Goal: Information Seeking & Learning: Learn about a topic

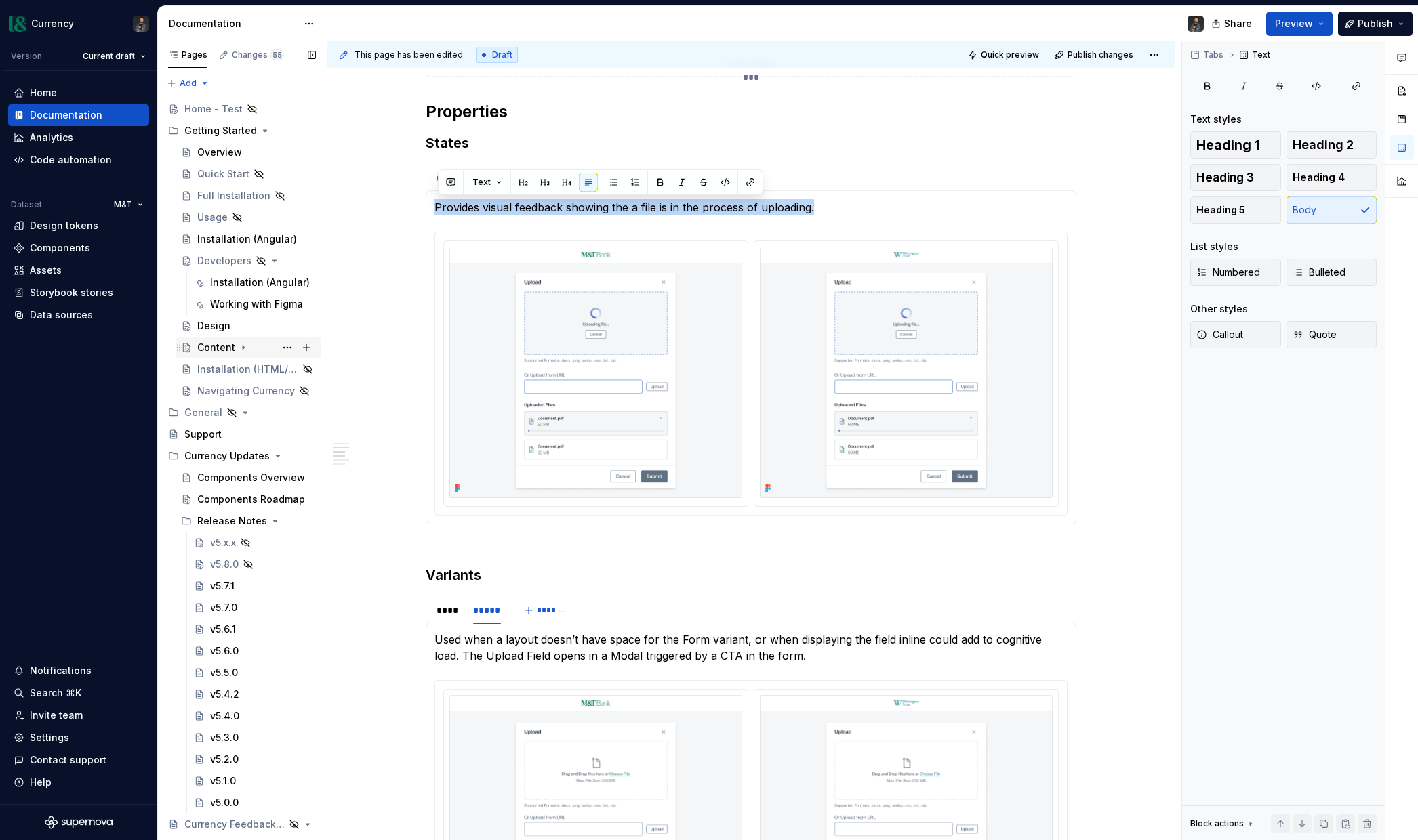
click at [216, 351] on div "Content" at bounding box center [216, 348] width 38 height 13
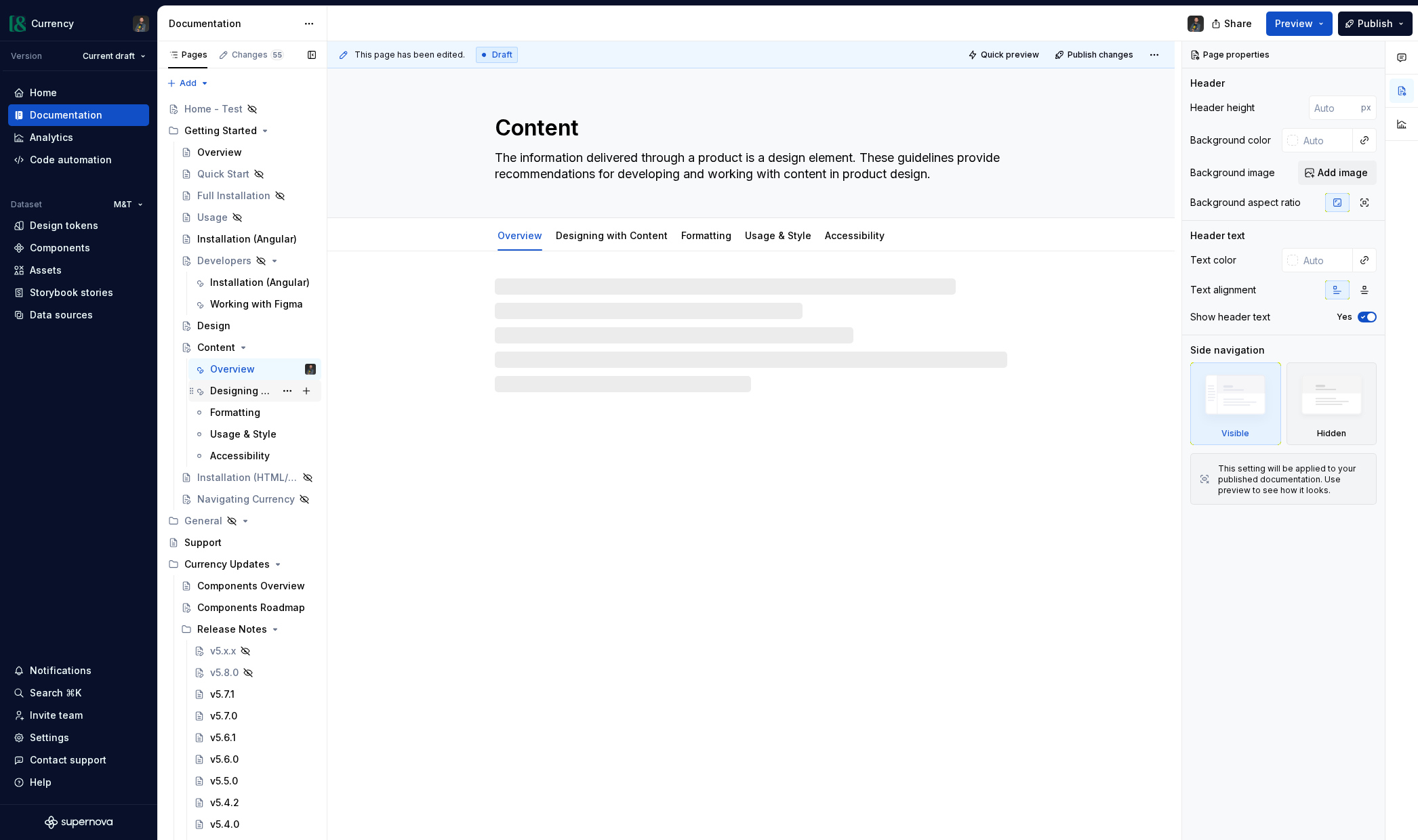
click at [257, 394] on div "Designing with Content" at bounding box center [242, 391] width 65 height 13
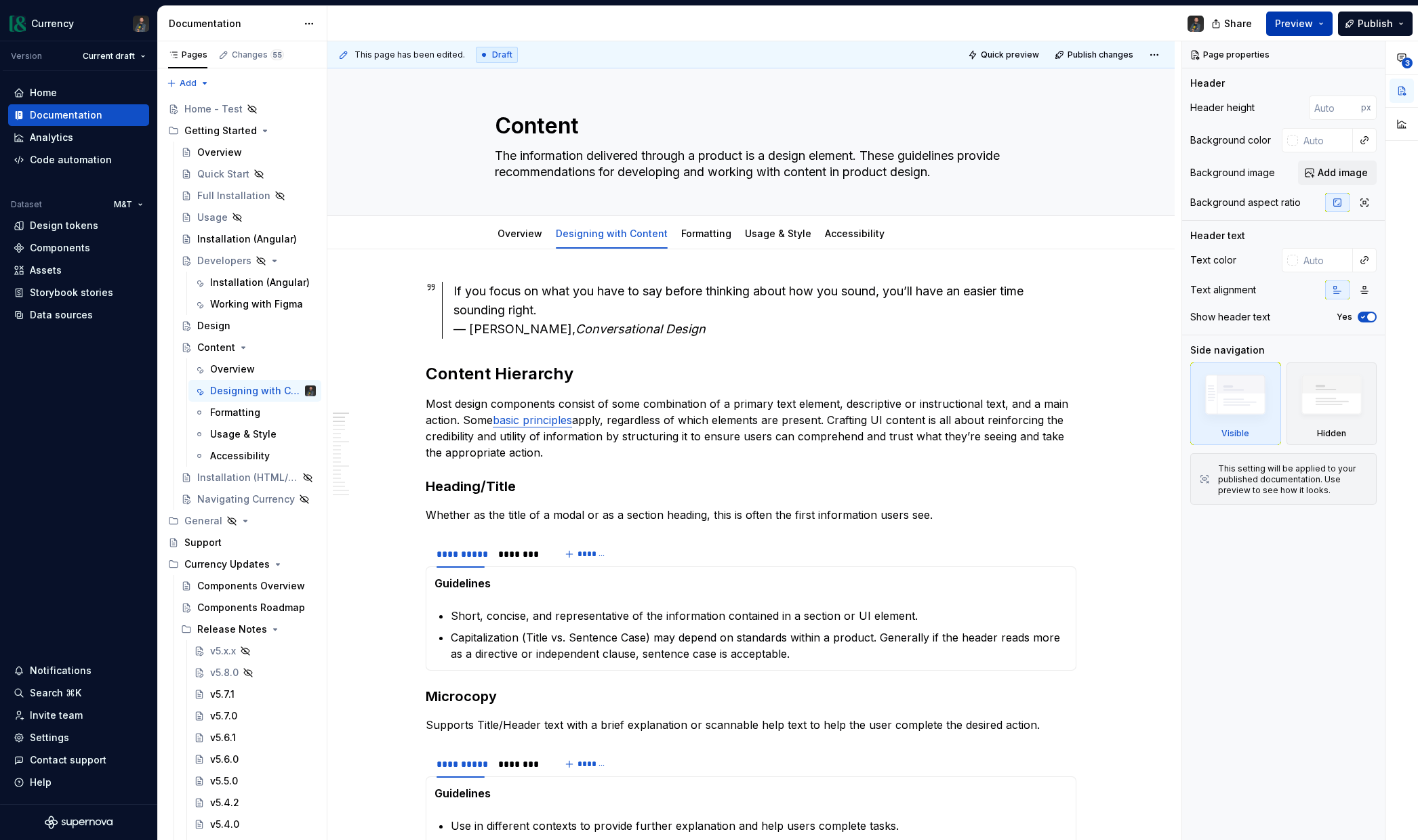
click at [1317, 23] on button "Preview" at bounding box center [1300, 24] width 66 height 25
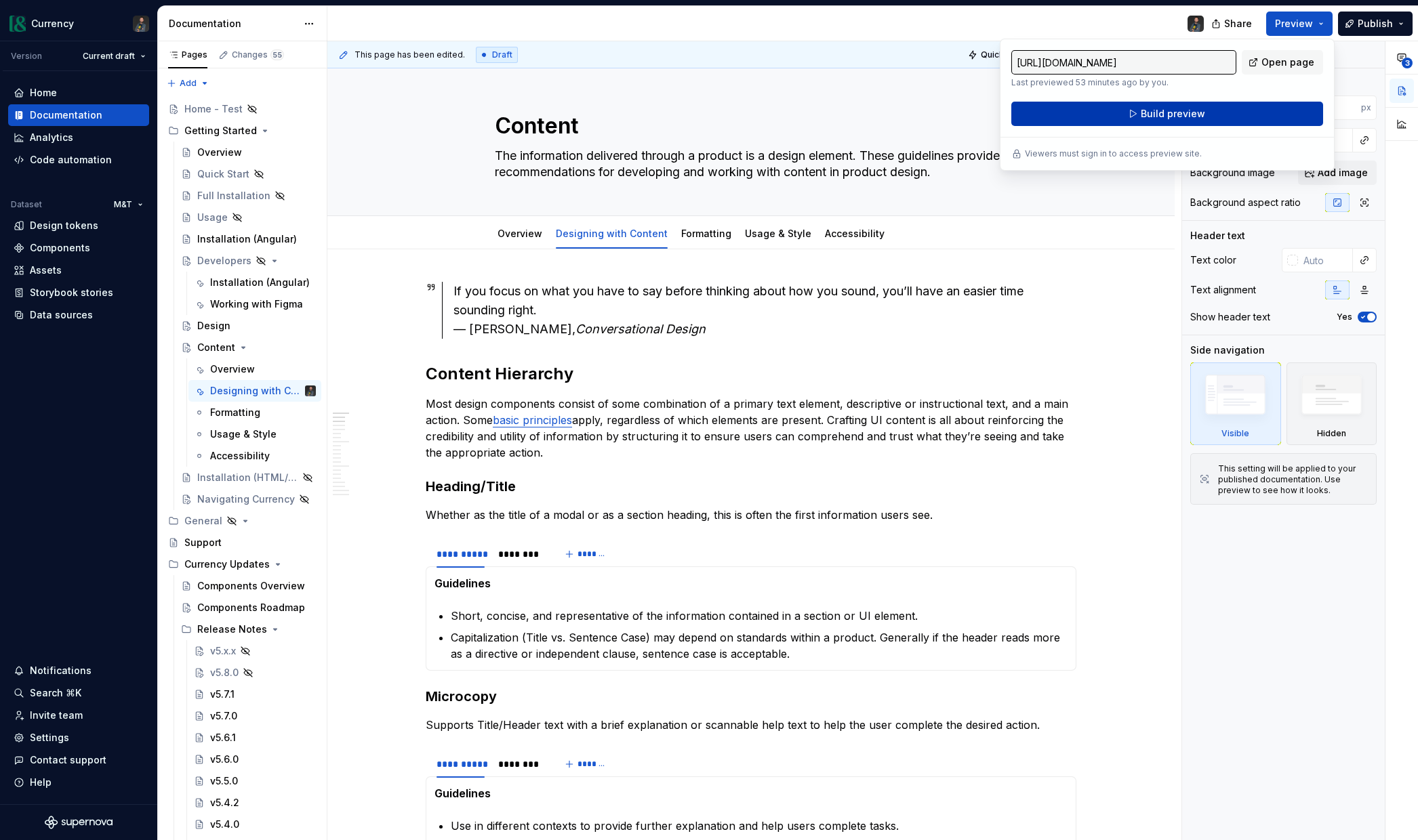
click at [1140, 113] on button "Build preview" at bounding box center [1167, 114] width 312 height 25
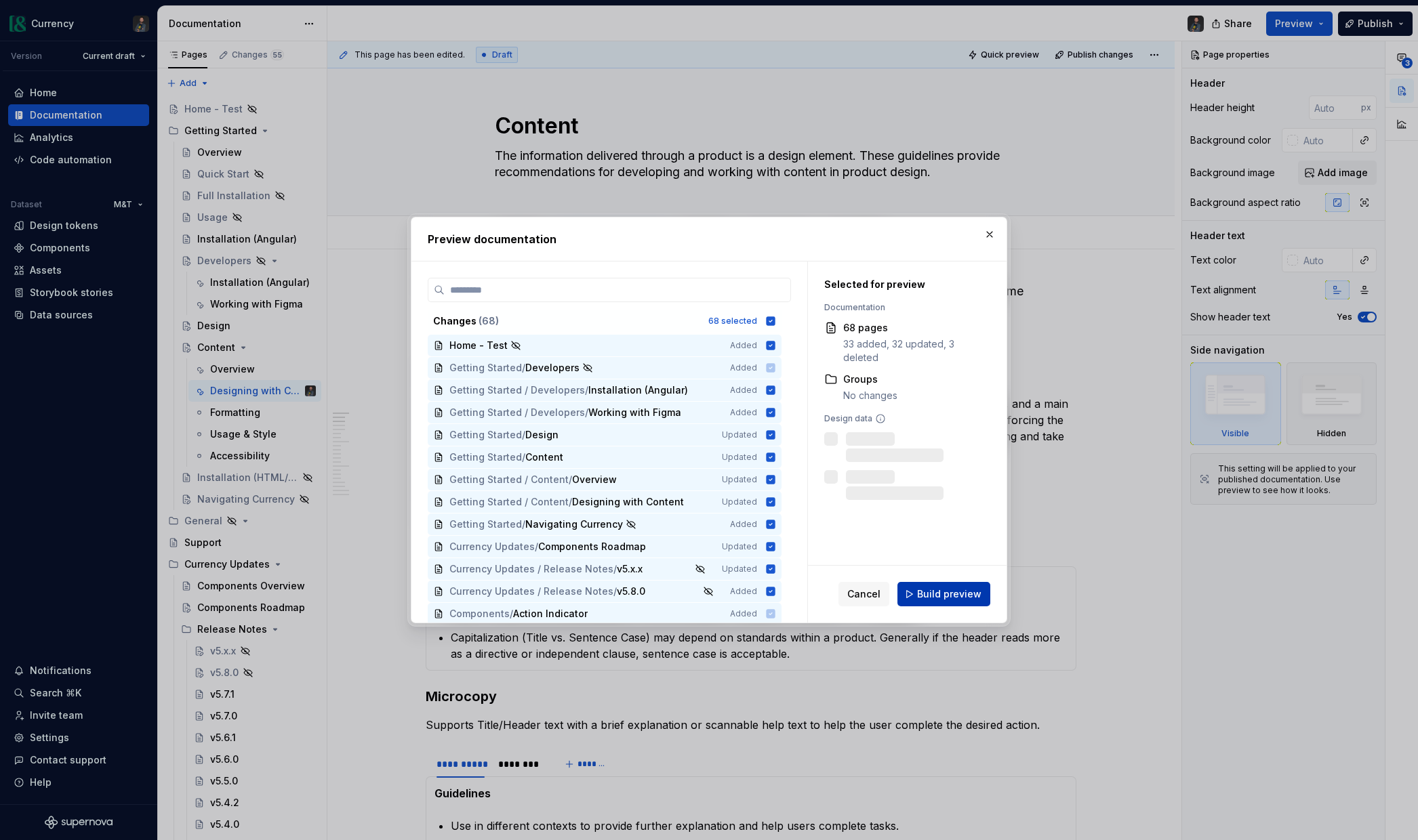
click at [949, 589] on span "Build preview" at bounding box center [949, 594] width 64 height 13
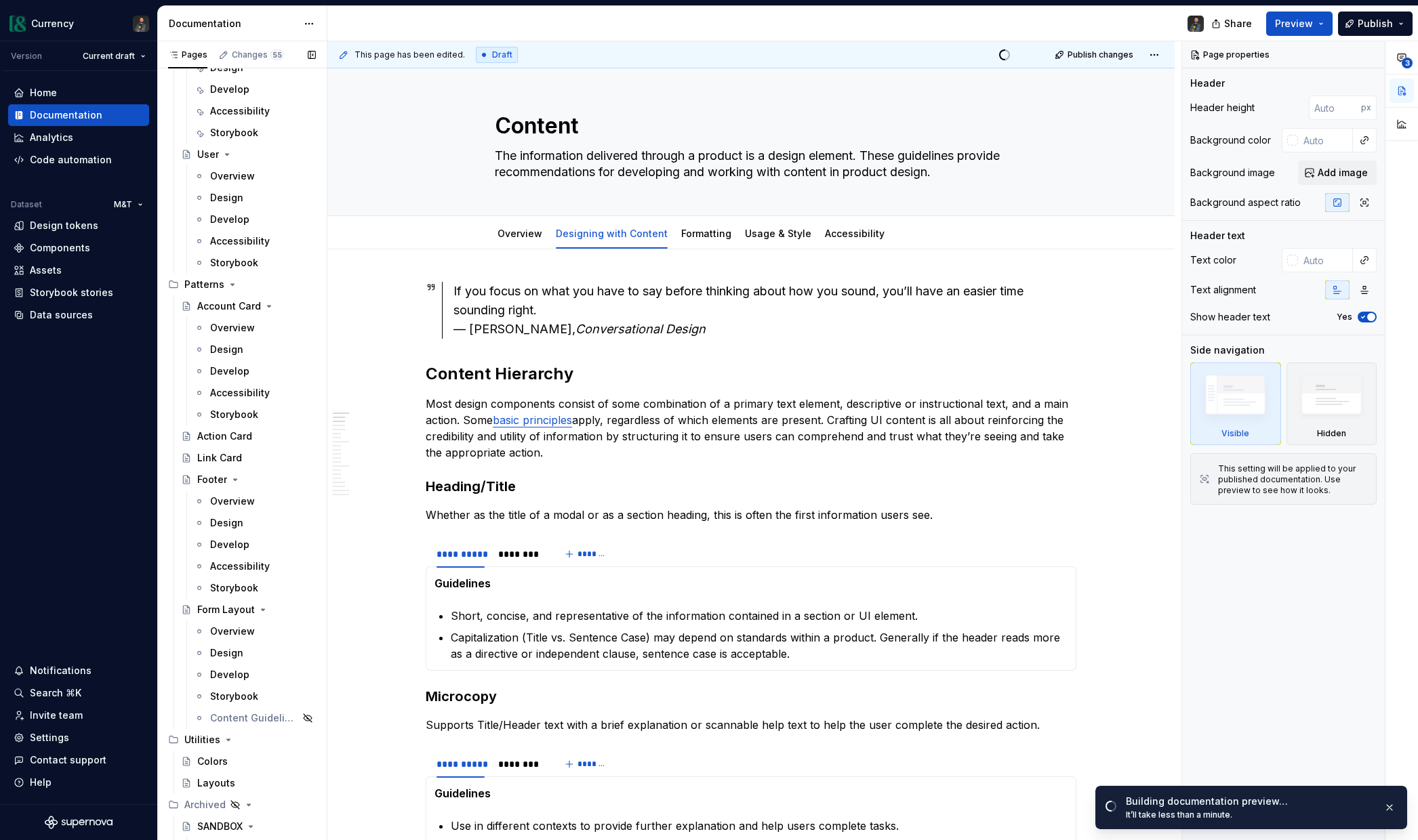
scroll to position [7209, 0]
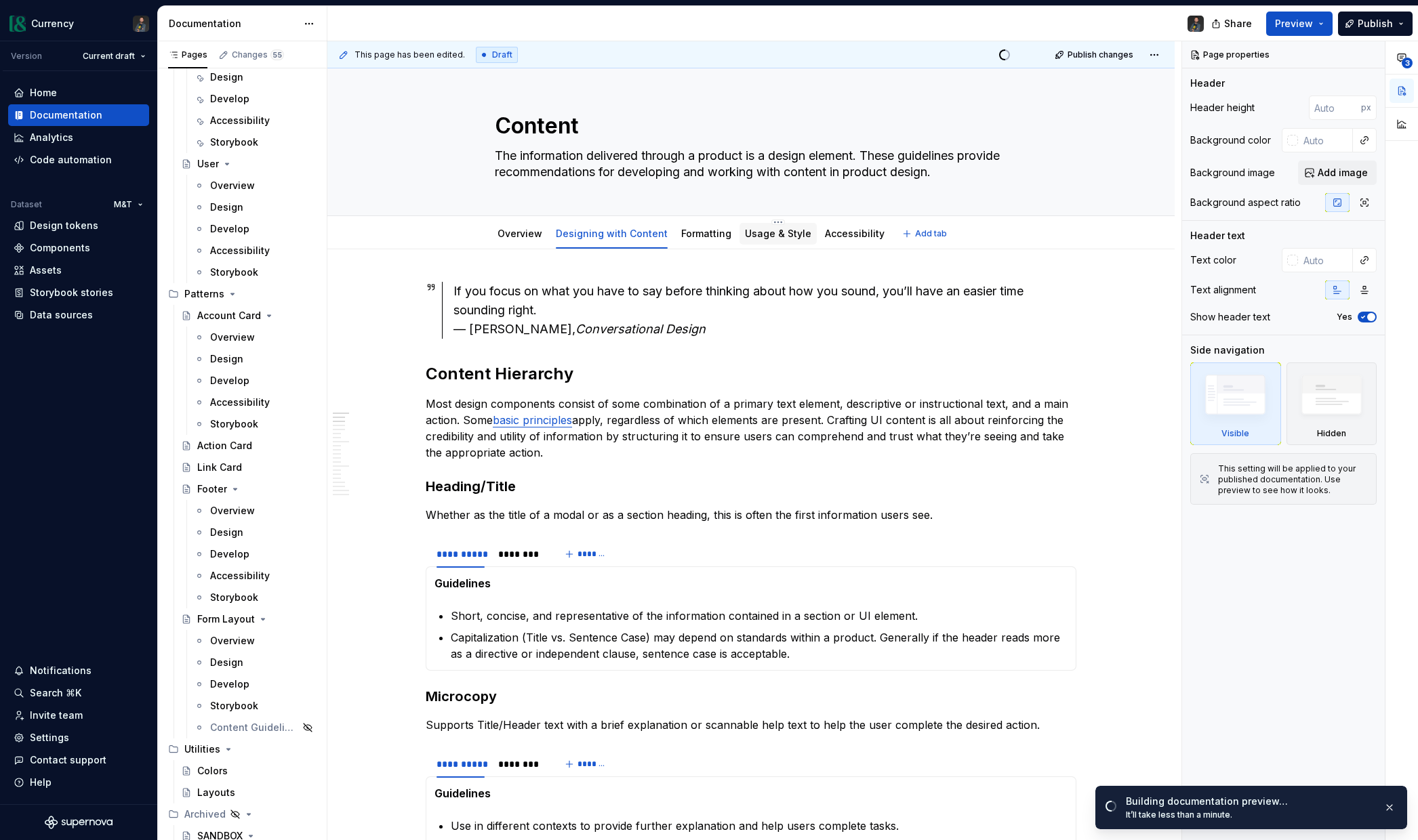
click at [791, 236] on link "Usage & Style" at bounding box center [778, 233] width 66 height 11
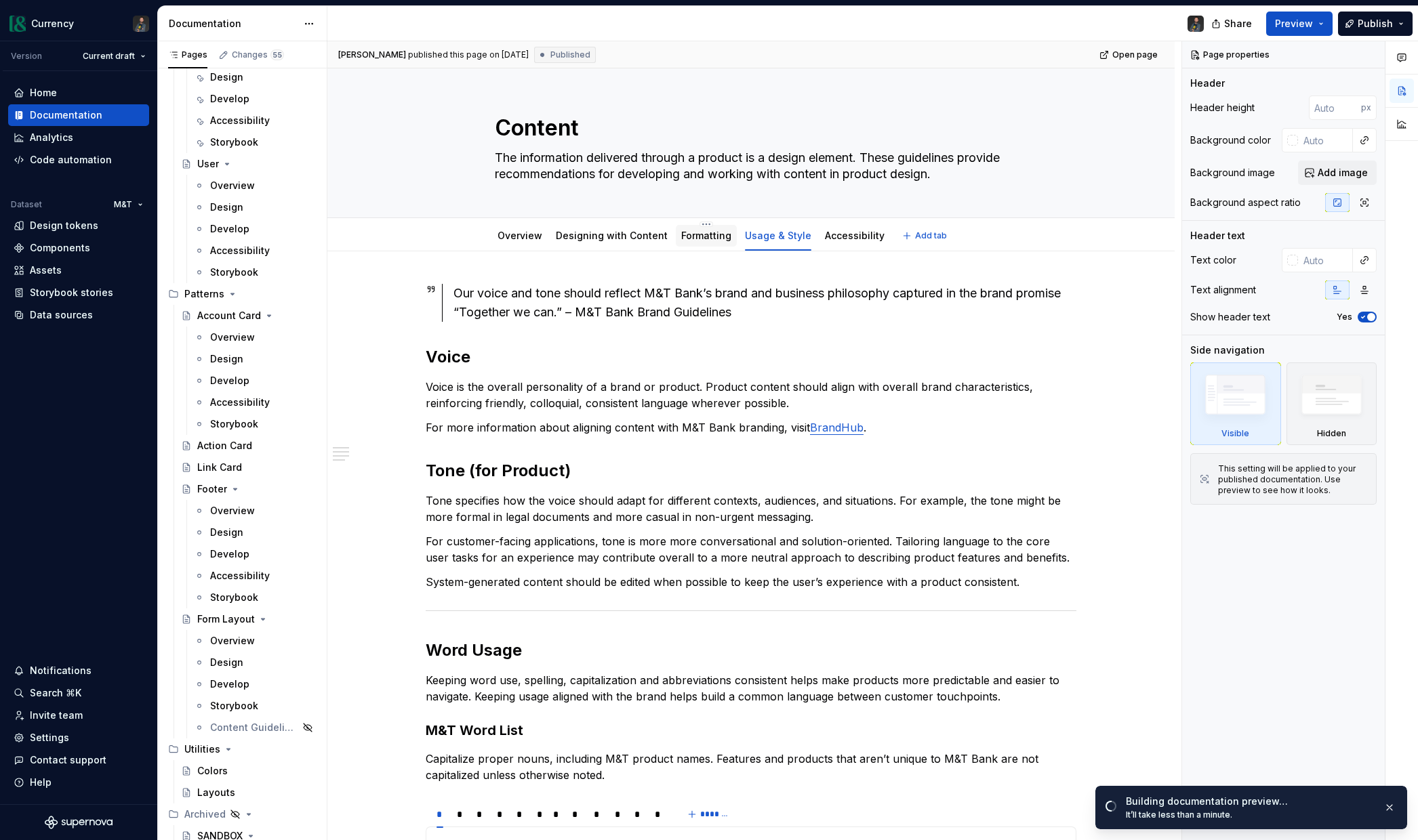
click at [702, 244] on div "Formatting" at bounding box center [706, 236] width 61 height 22
click at [835, 237] on link "Accessibility" at bounding box center [854, 236] width 60 height 11
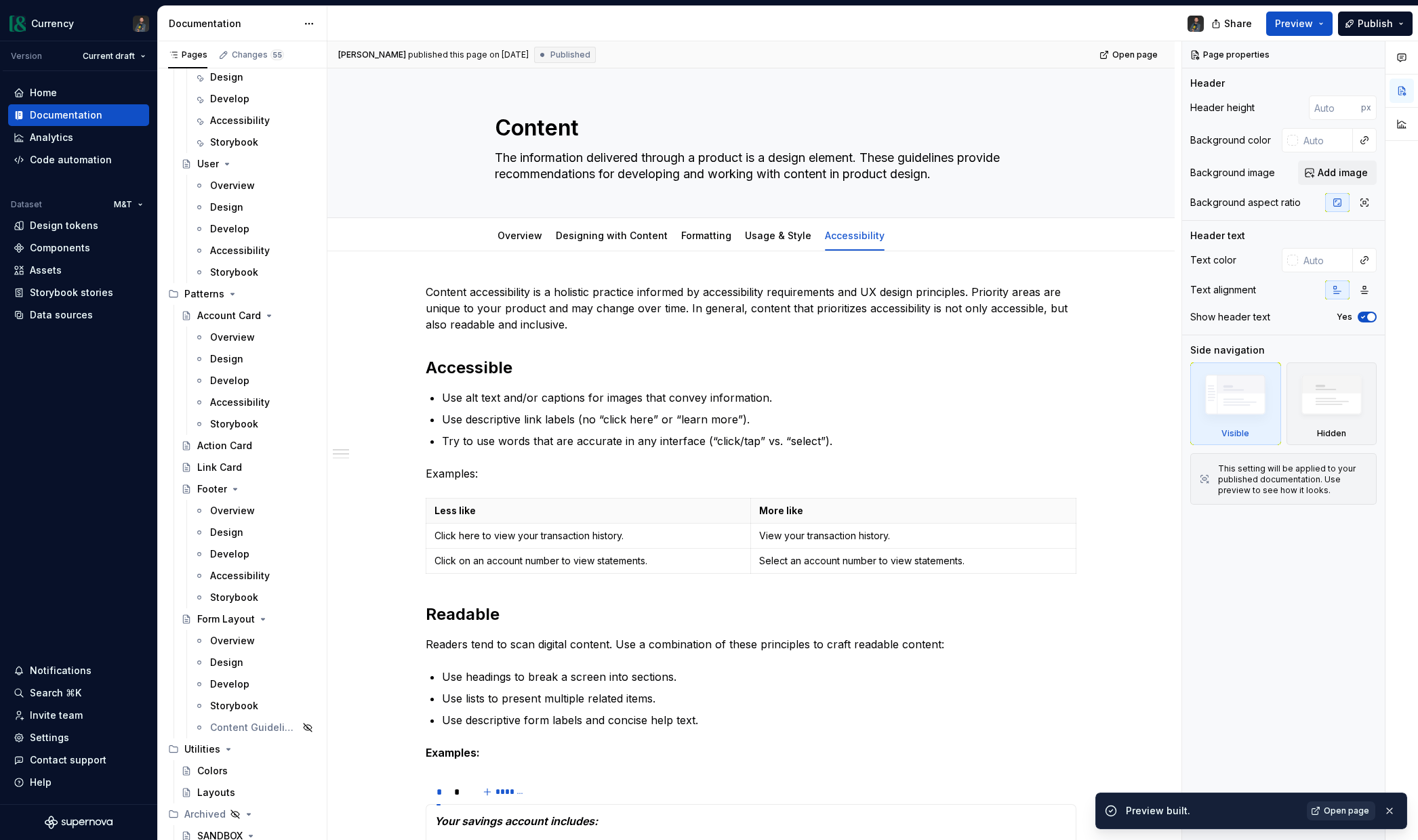
click at [1339, 809] on span "Open page" at bounding box center [1346, 811] width 45 height 10
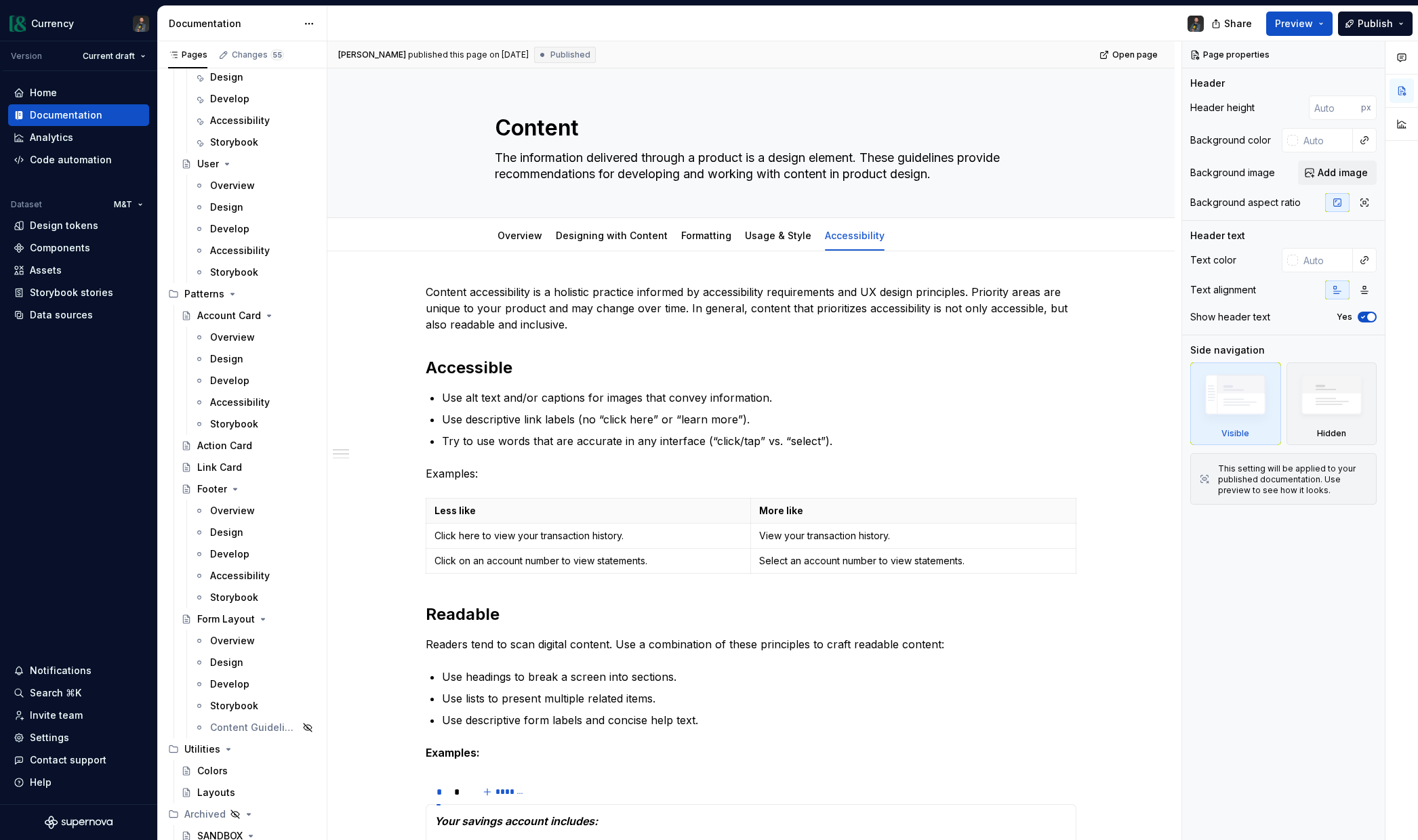
type textarea "*"
